Goal: Information Seeking & Learning: Learn about a topic

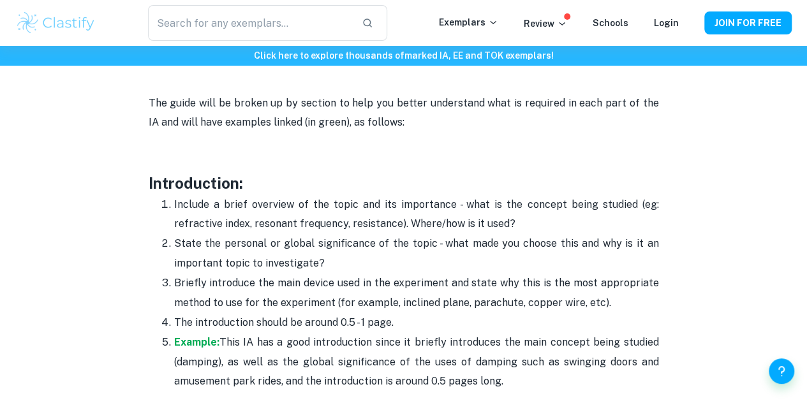
scroll to position [752, 0]
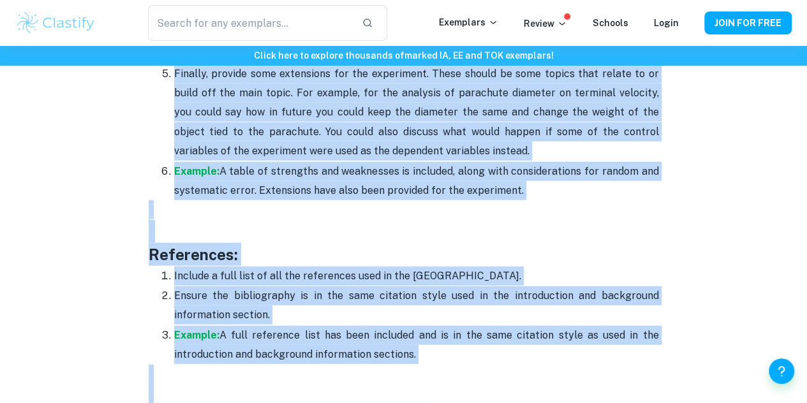
scroll to position [3851, 0]
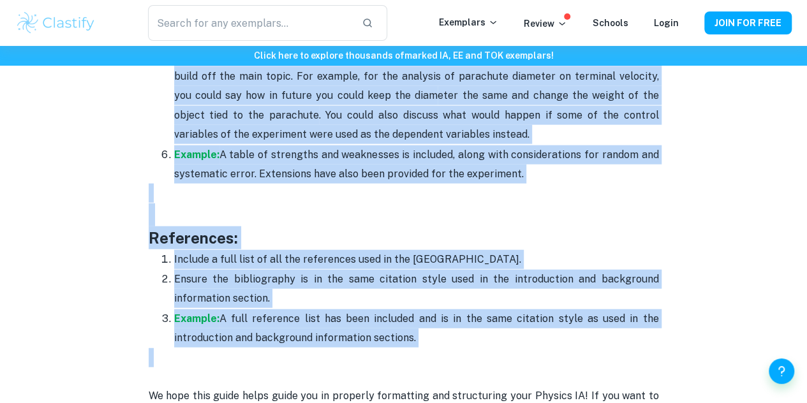
drag, startPoint x: 146, startPoint y: 187, endPoint x: 405, endPoint y: 332, distance: 296.3
copy div "Loremipsumdo: Sitamet c adipi elitsedd ei tem incid utl etd magnaaliqu - enim a…"
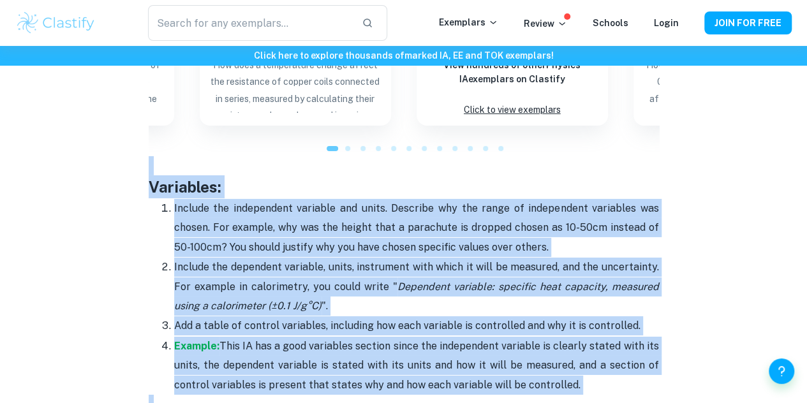
scroll to position [2011, 0]
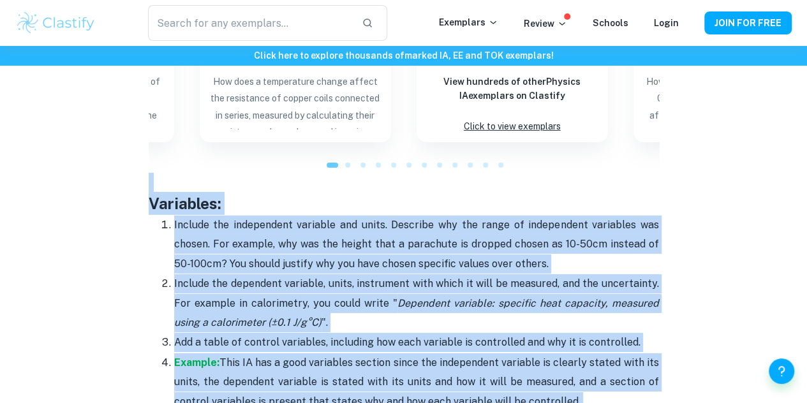
click at [428, 205] on h3 "Variables:" at bounding box center [404, 203] width 511 height 23
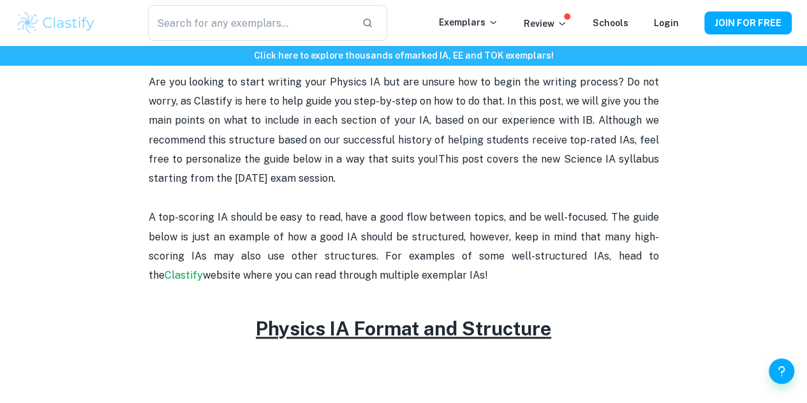
scroll to position [441, 0]
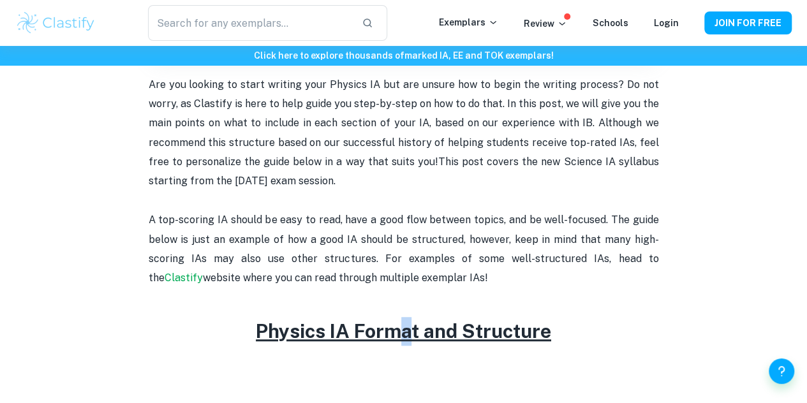
drag, startPoint x: 392, startPoint y: 349, endPoint x: 411, endPoint y: 340, distance: 21.1
click at [411, 340] on h2 "Physics IA Format and Structure" at bounding box center [404, 331] width 511 height 29
click at [411, 340] on u "Physics IA Format and Structure" at bounding box center [403, 331] width 295 height 23
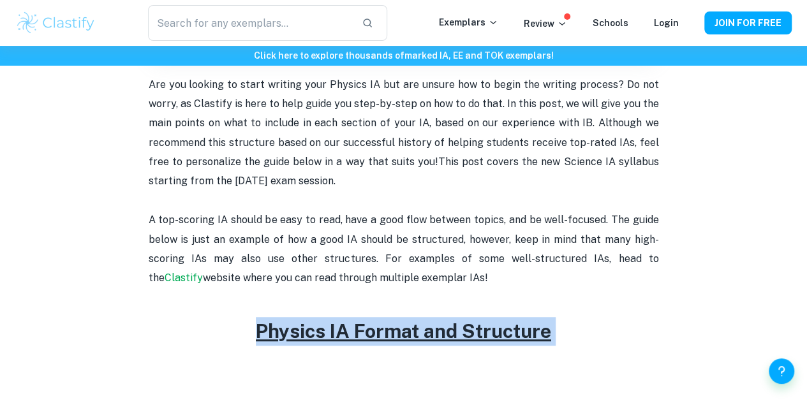
click at [411, 340] on u "Physics IA Format and Structure" at bounding box center [403, 331] width 295 height 23
